Goal: Task Accomplishment & Management: Use online tool/utility

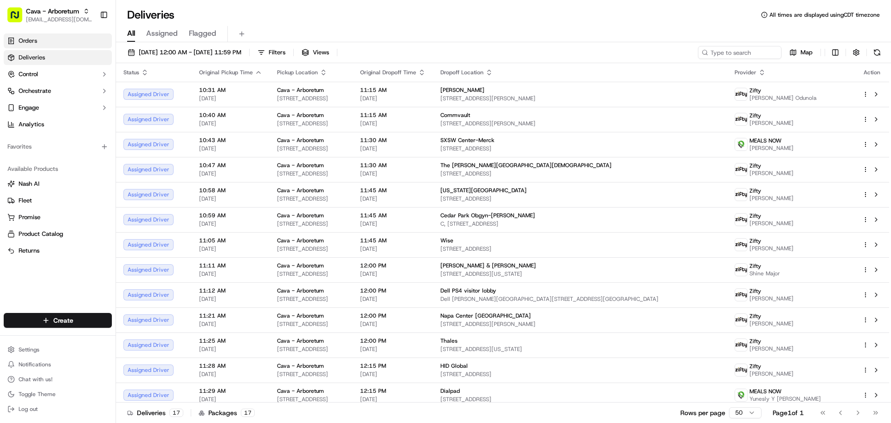
click at [56, 43] on link "Orders" at bounding box center [58, 40] width 108 height 15
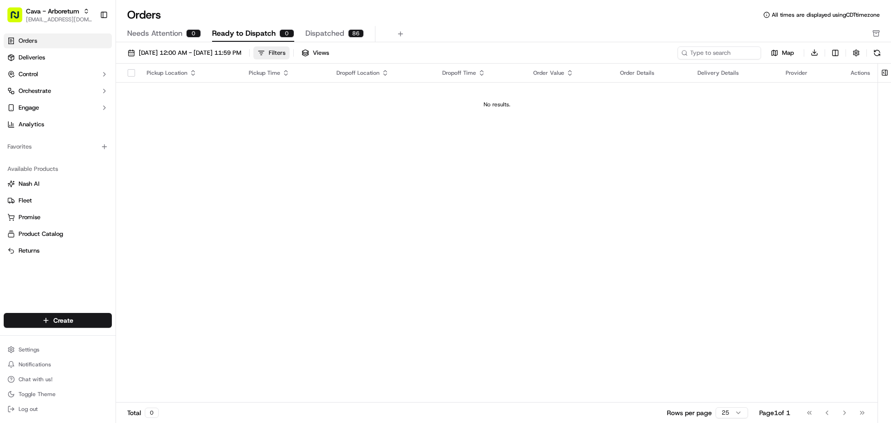
click at [285, 49] on div "Filters" at bounding box center [277, 53] width 17 height 8
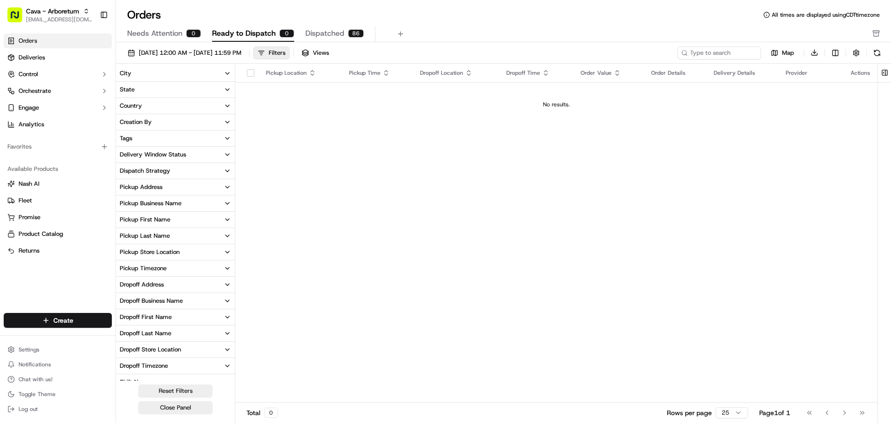
click at [335, 120] on td "No results." at bounding box center [556, 104] width 642 height 45
click at [330, 32] on span "Dispatched" at bounding box center [324, 33] width 39 height 11
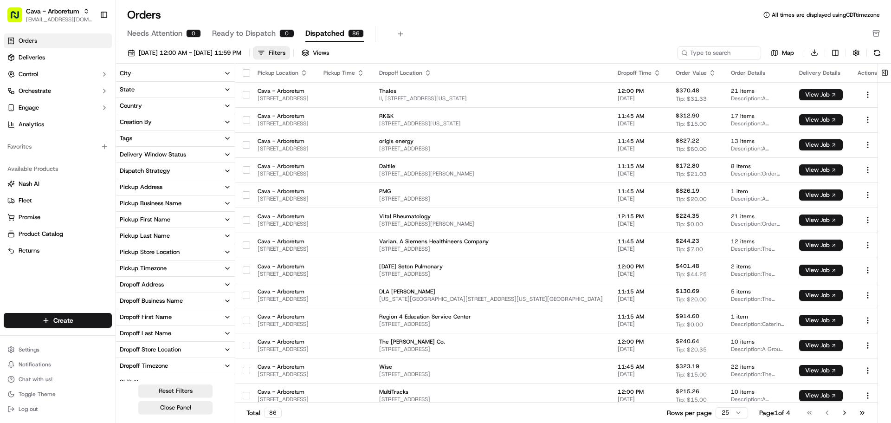
click at [73, 35] on link "Orders" at bounding box center [58, 40] width 108 height 15
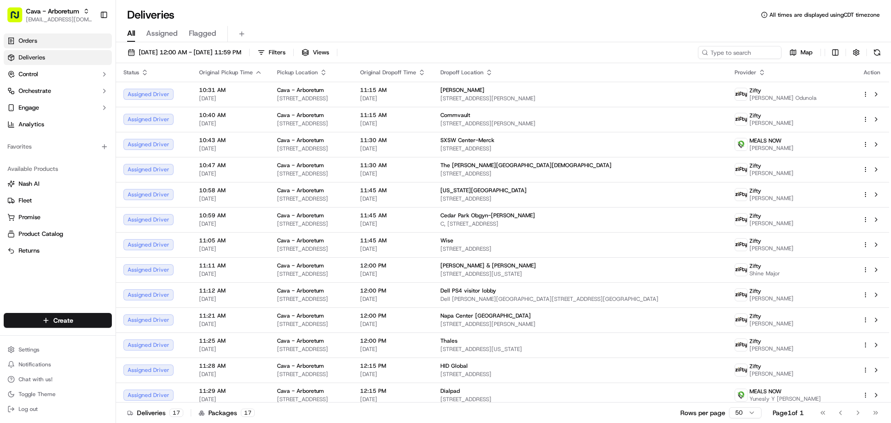
click at [49, 37] on link "Orders" at bounding box center [58, 40] width 108 height 15
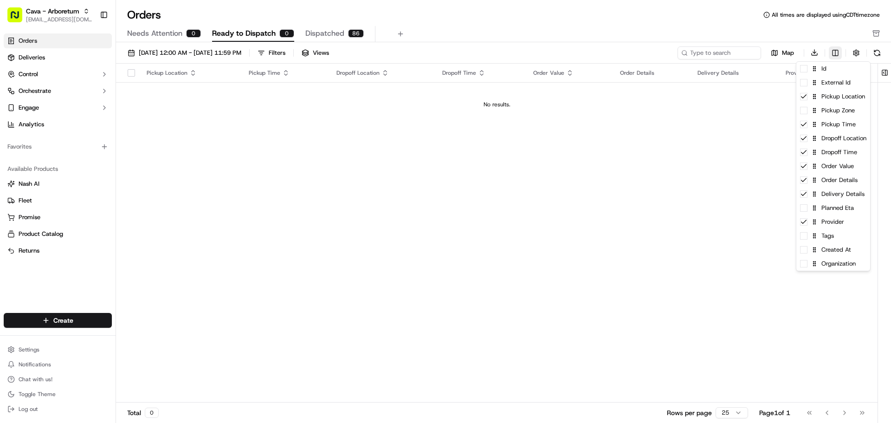
click at [837, 52] on html "Cava - Arboretum arboretum@cava.com Toggle Sidebar Orders Deliveries Control Or…" at bounding box center [445, 211] width 891 height 423
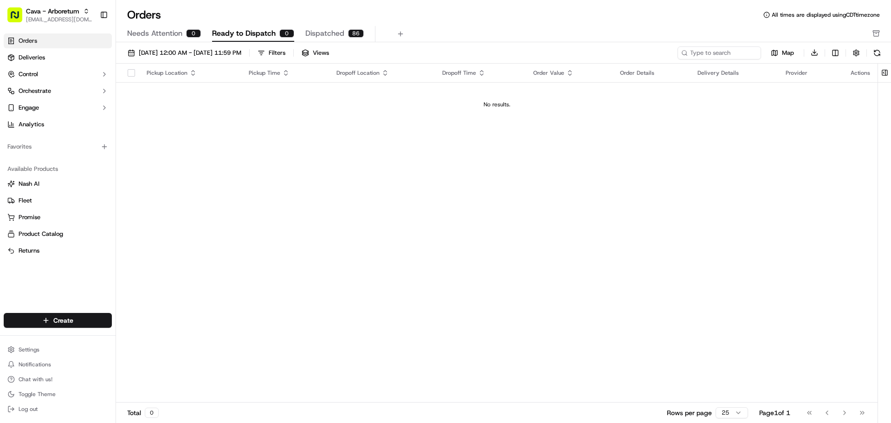
click at [835, 38] on html "Cava - Arboretum arboretum@cava.com Toggle Sidebar Orders Deliveries Control Or…" at bounding box center [445, 211] width 891 height 423
click at [840, 55] on html "Cava - Arboretum arboretum@cava.com Toggle Sidebar Orders Deliveries Control Or…" at bounding box center [445, 211] width 891 height 423
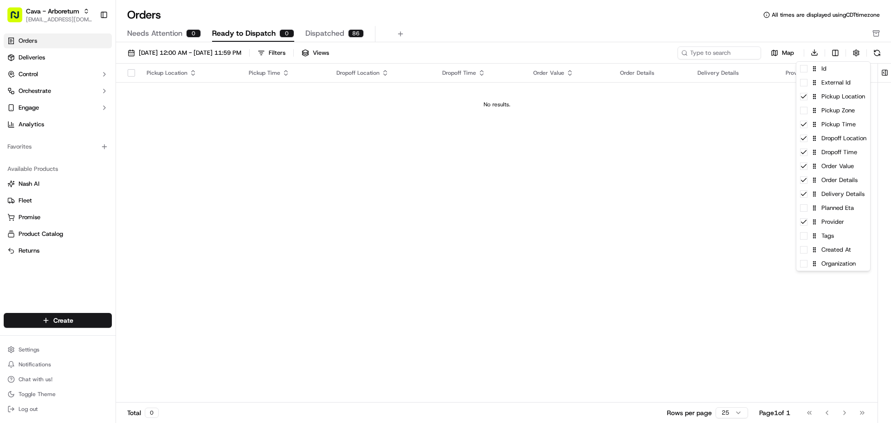
click at [791, 33] on html "Cava - Arboretum arboretum@cava.com Toggle Sidebar Orders Deliveries Control Or…" at bounding box center [445, 211] width 891 height 423
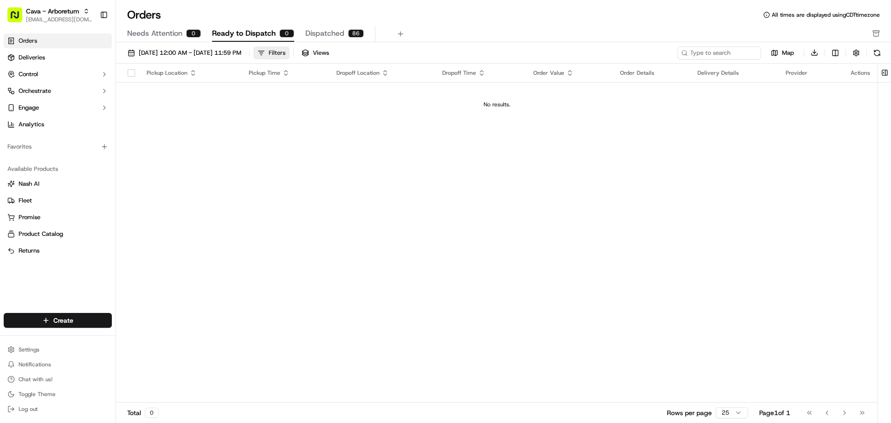
click at [290, 54] on button "Filters" at bounding box center [271, 52] width 36 height 13
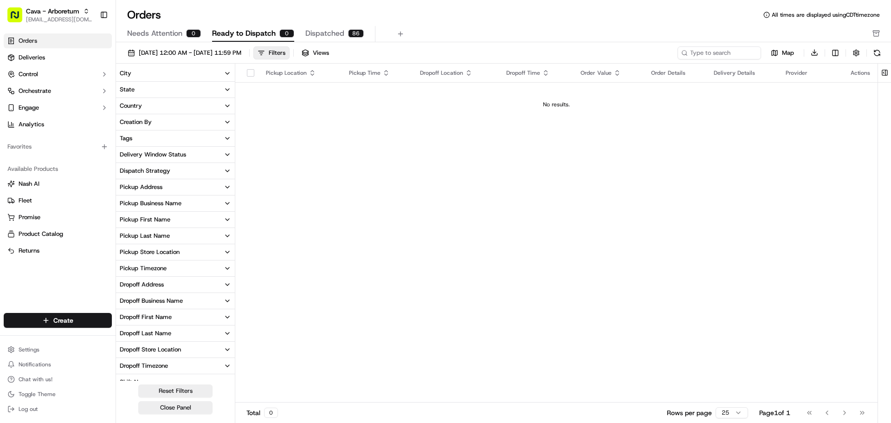
click at [273, 126] on td "No results." at bounding box center [556, 104] width 642 height 45
click at [54, 56] on link "Deliveries" at bounding box center [58, 57] width 108 height 15
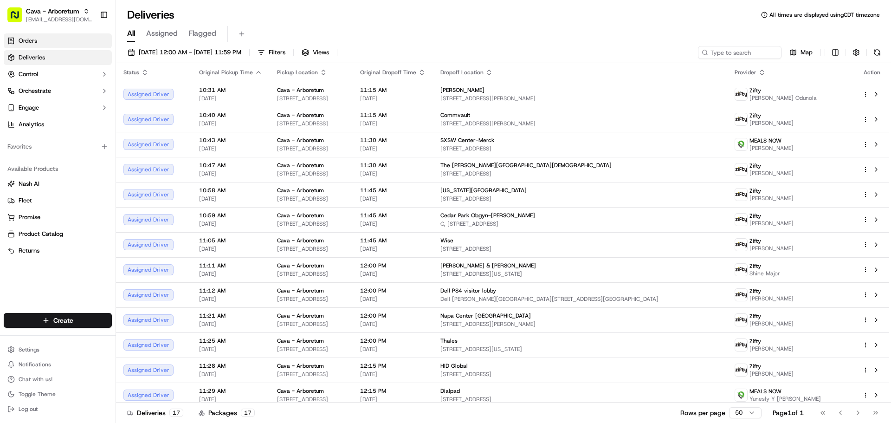
click at [53, 43] on link "Orders" at bounding box center [58, 40] width 108 height 15
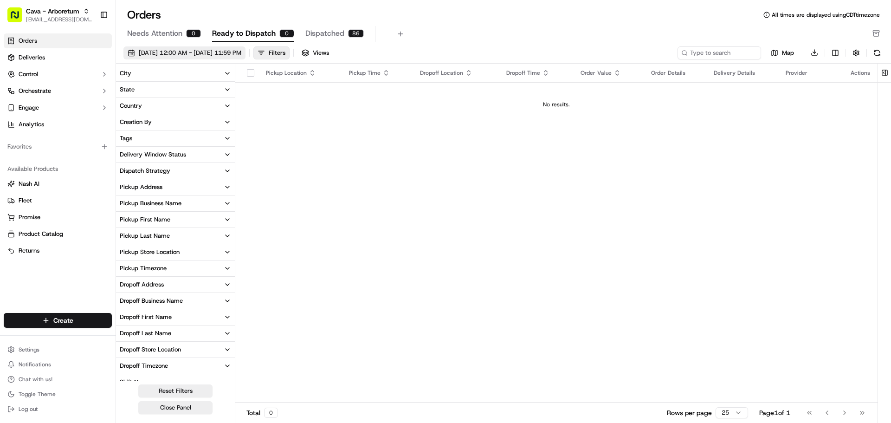
click at [199, 48] on button "[DATE] 12:00 AM - [DATE] 11:59 PM" at bounding box center [184, 52] width 122 height 13
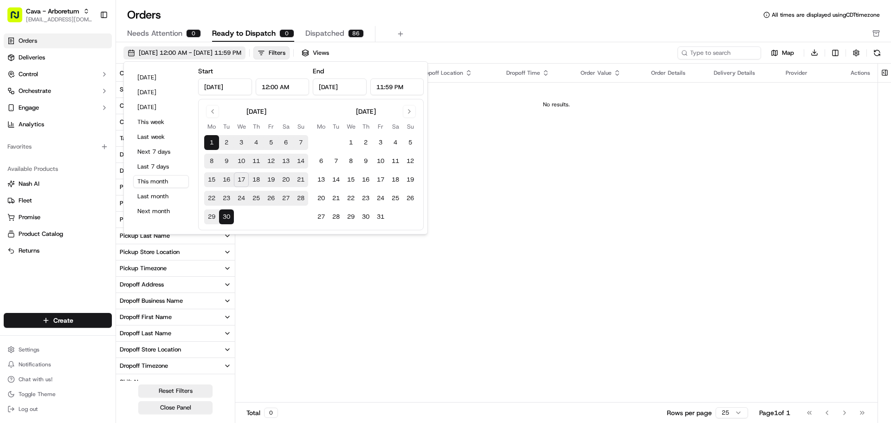
click at [200, 48] on button "[DATE] 12:00 AM - [DATE] 11:59 PM" at bounding box center [184, 52] width 122 height 13
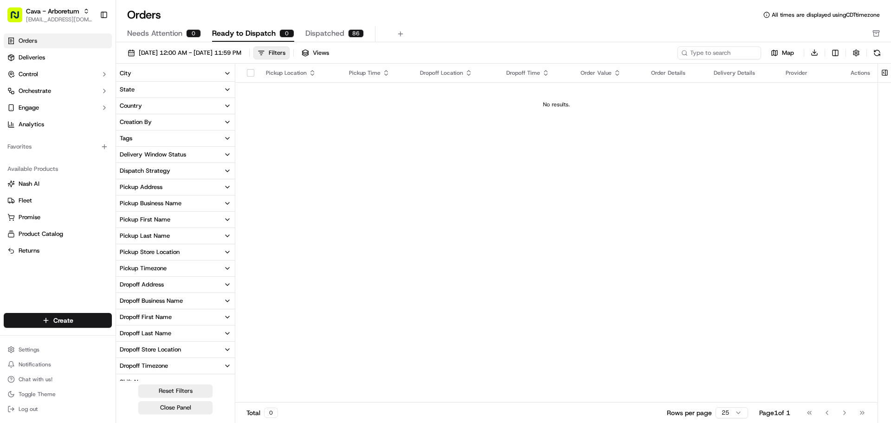
drag, startPoint x: 354, startPoint y: 163, endPoint x: 331, endPoint y: 162, distance: 22.8
click at [353, 163] on div "Pickup Location Pickup Time Dropoff Location Dropoff Time Order Value Order Det…" at bounding box center [556, 233] width 642 height 339
click at [48, 61] on link "Deliveries" at bounding box center [58, 57] width 108 height 15
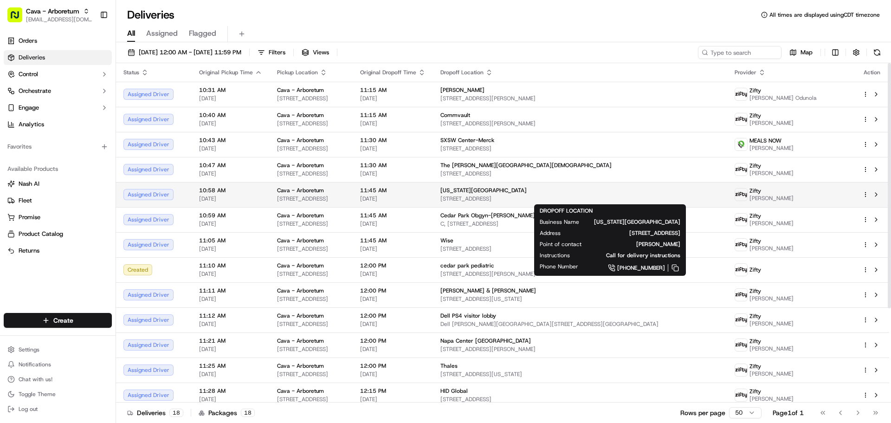
click at [527, 190] on span "[US_STATE][GEOGRAPHIC_DATA]" at bounding box center [483, 190] width 86 height 7
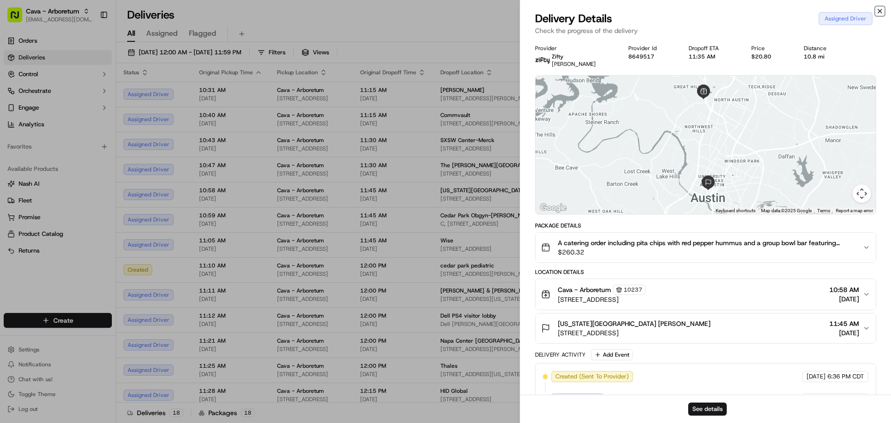
click at [880, 13] on icon "button" at bounding box center [879, 10] width 7 height 7
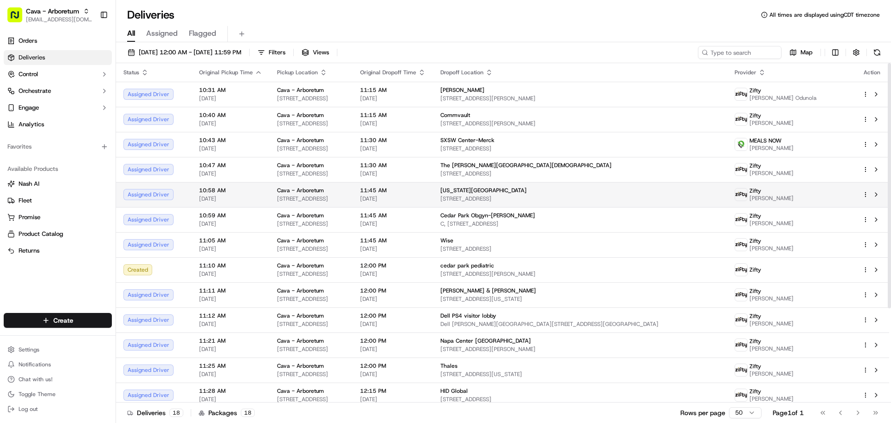
click at [866, 193] on html "Cava - Arboretum arboretum@cava.com Toggle Sidebar Orders Deliveries Control Or…" at bounding box center [445, 211] width 891 height 423
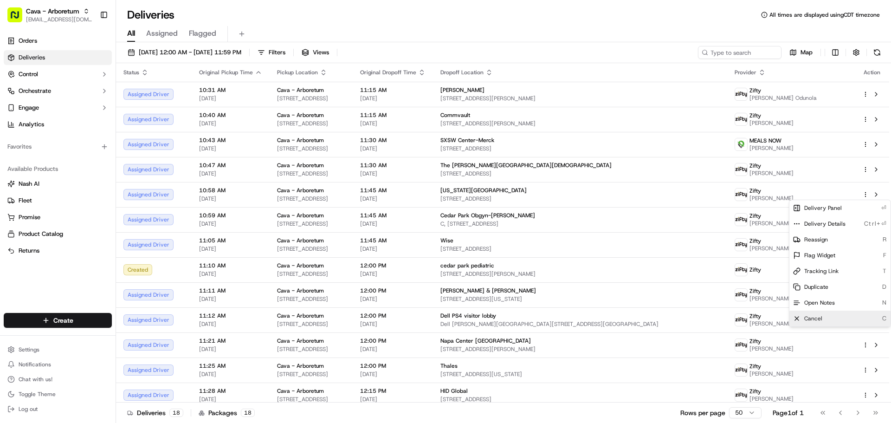
click at [814, 317] on span "Cancel" at bounding box center [813, 318] width 18 height 7
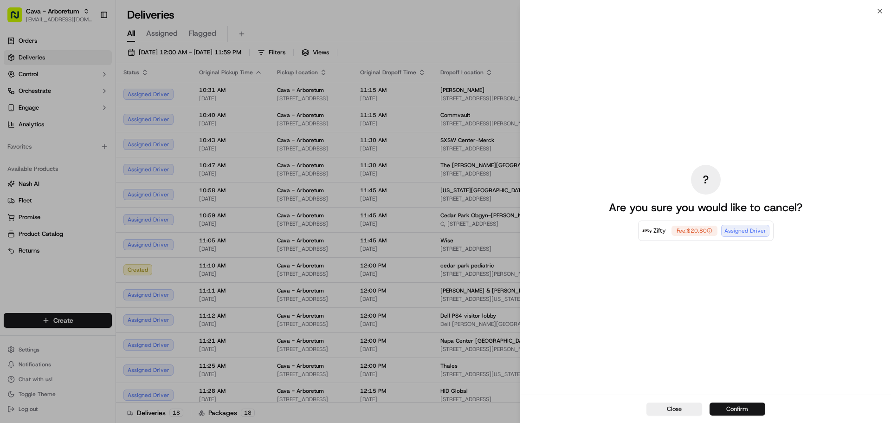
click at [740, 408] on button "Confirm" at bounding box center [738, 408] width 56 height 13
